Goal: Information Seeking & Learning: Learn about a topic

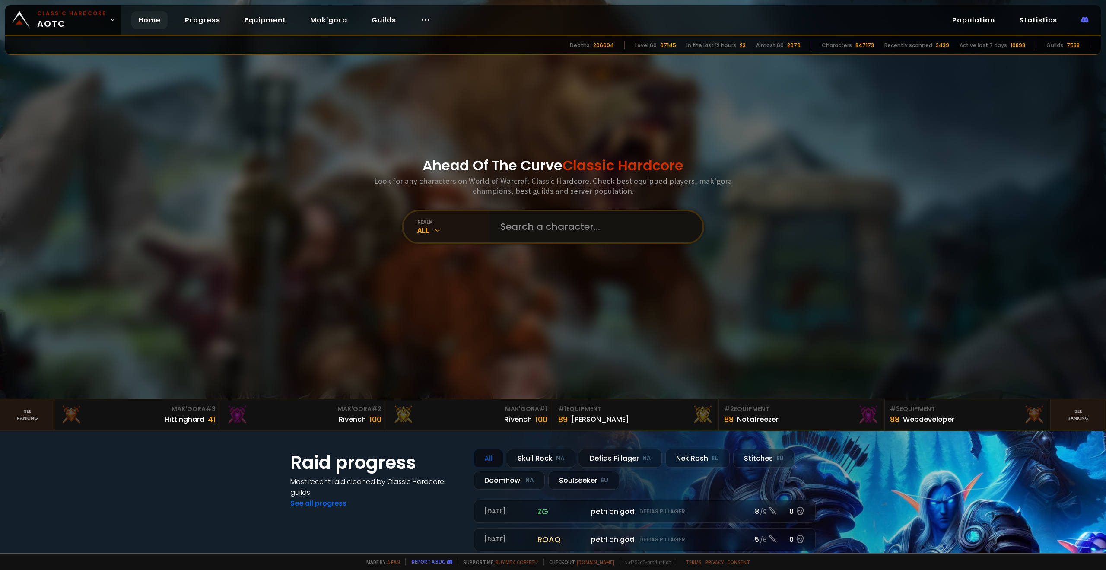
click at [527, 233] on input "text" at bounding box center [593, 226] width 197 height 31
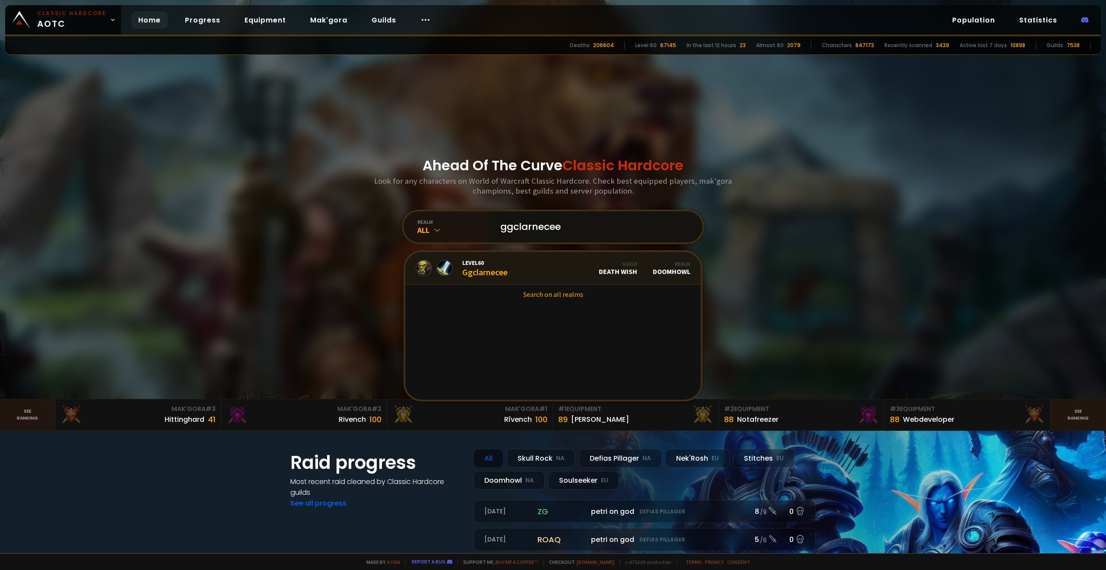
type input "ggclarnecee"
click at [508, 272] on link "Level 60 Ggclarnecee Guild Death Wish Realm Doomhowl" at bounding box center [552, 268] width 295 height 33
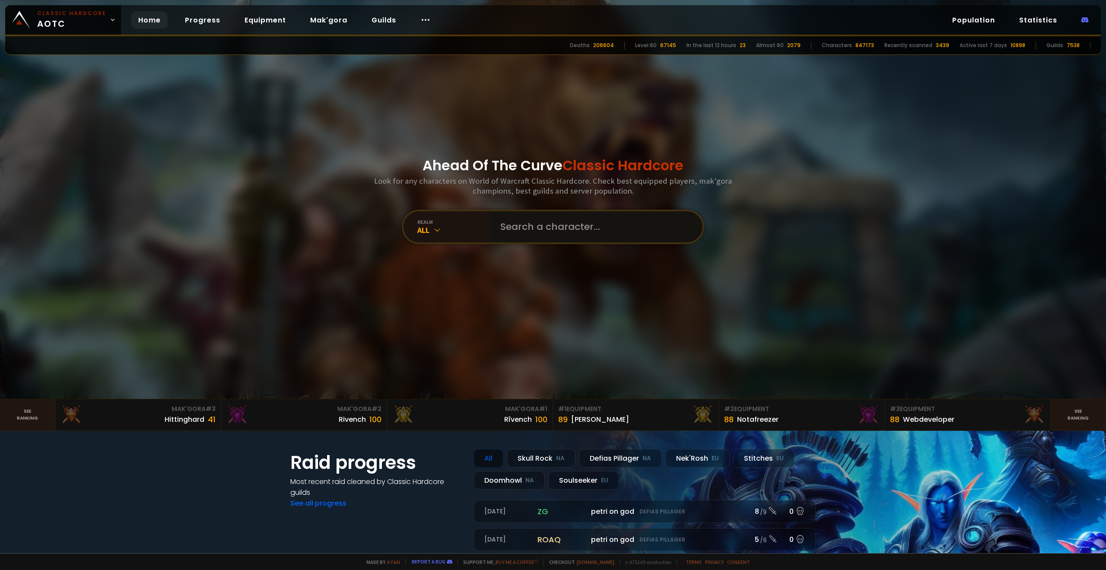
click at [523, 230] on input "text" at bounding box center [593, 226] width 197 height 31
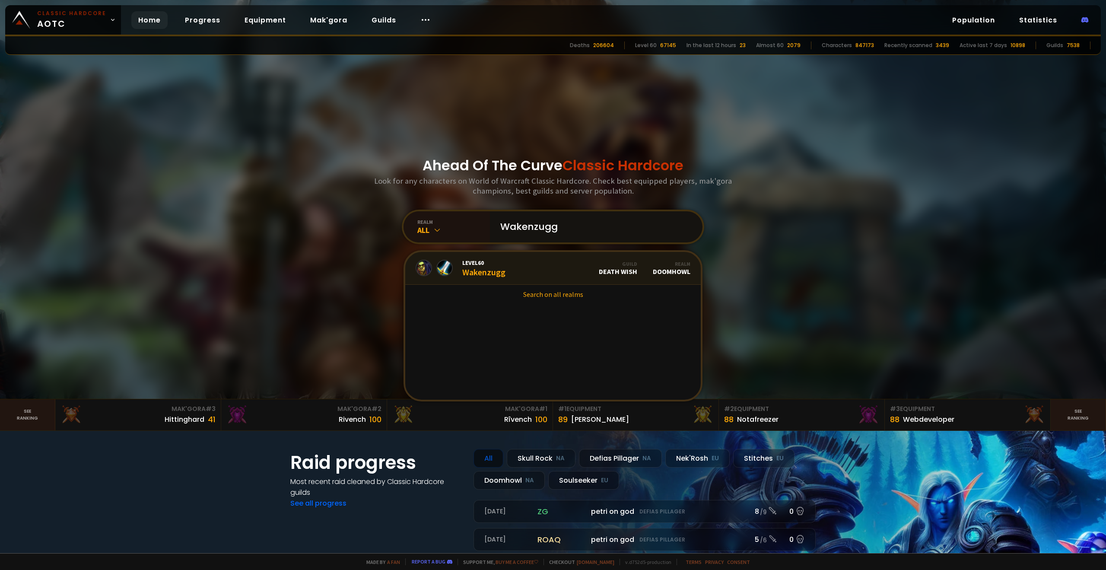
type input "Wakenzugg"
click at [511, 276] on link "Level 60 Wakenzugg Guild Death Wish Realm Doomhowl" at bounding box center [552, 268] width 295 height 33
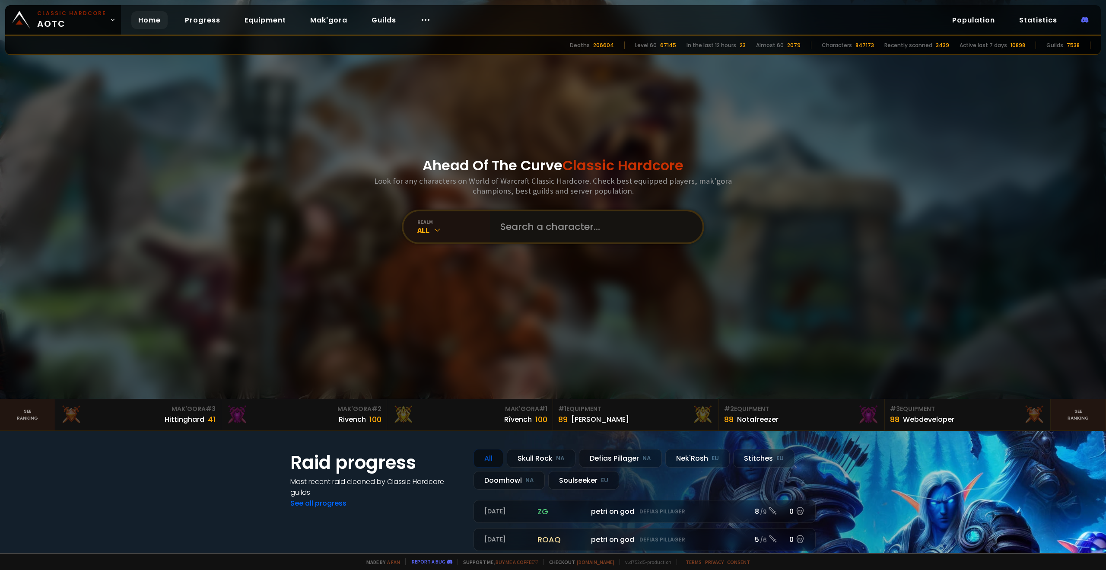
click at [567, 231] on input "text" at bounding box center [593, 226] width 197 height 31
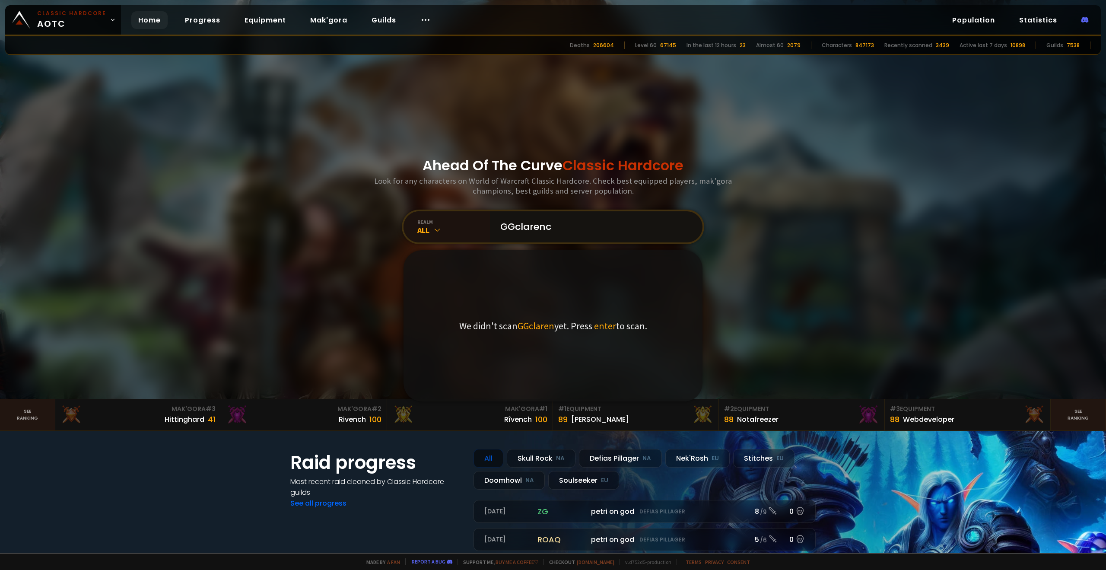
type input "GGclarence"
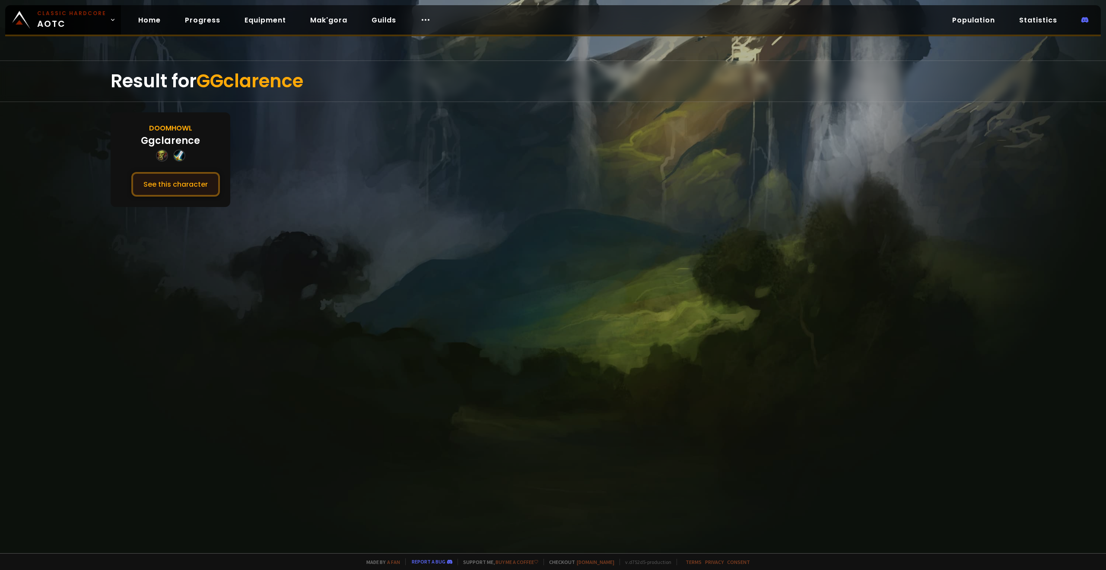
click at [171, 188] on button "See this character" at bounding box center [175, 184] width 89 height 25
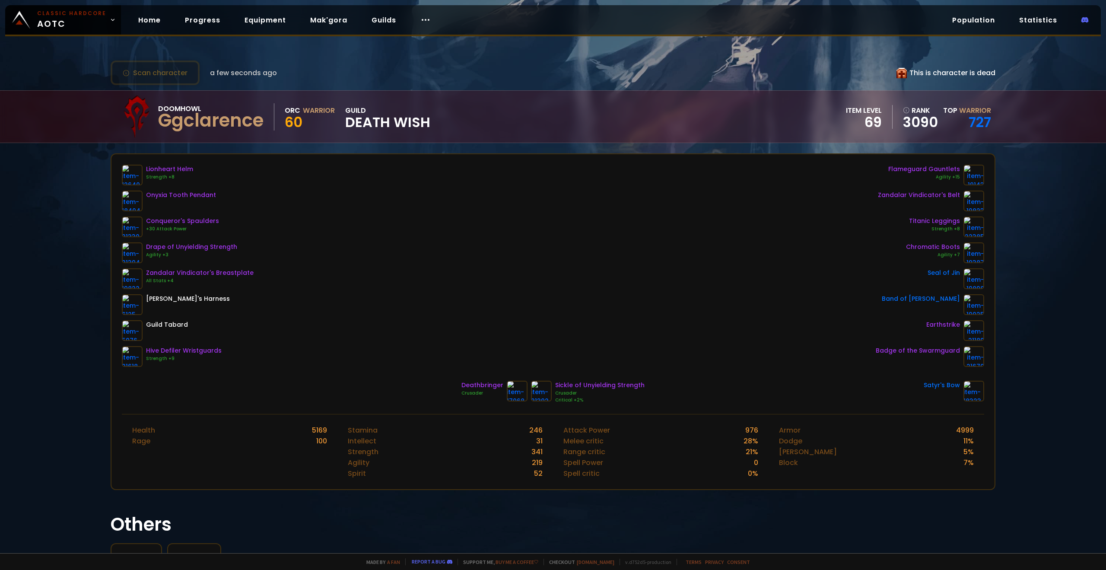
click at [345, 249] on div "Lionheart Helm Strength +8 Onyxia Tooth Pendant Conqueror's Spaulders +30 Attac…" at bounding box center [553, 266] width 862 height 202
